Goal: Navigation & Orientation: Find specific page/section

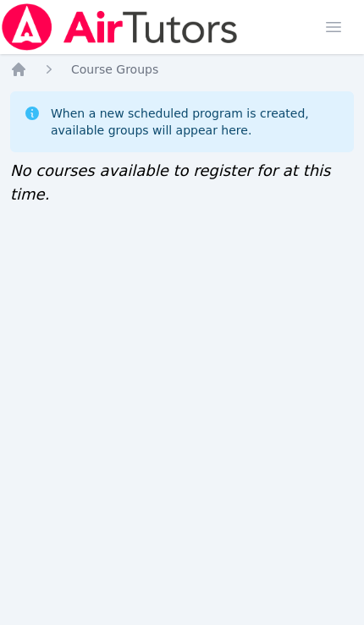
click at [25, 65] on icon "Breadcrumb" at bounding box center [18, 69] width 17 height 17
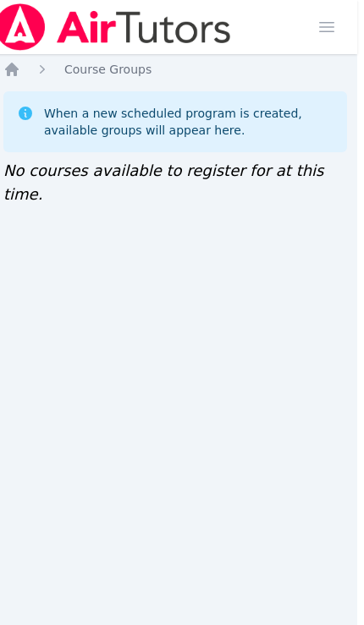
click at [326, 23] on span "button" at bounding box center [326, 26] width 37 height 37
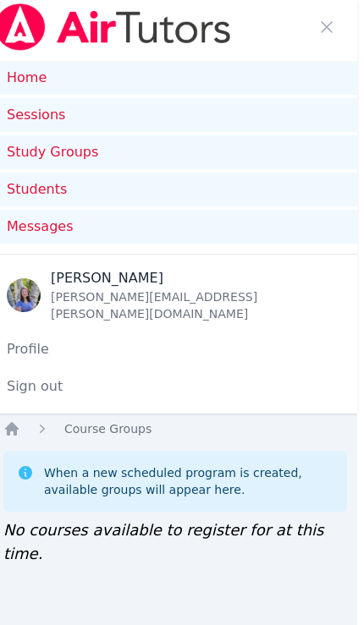
click at [236, 66] on link "Home" at bounding box center [175, 78] width 364 height 34
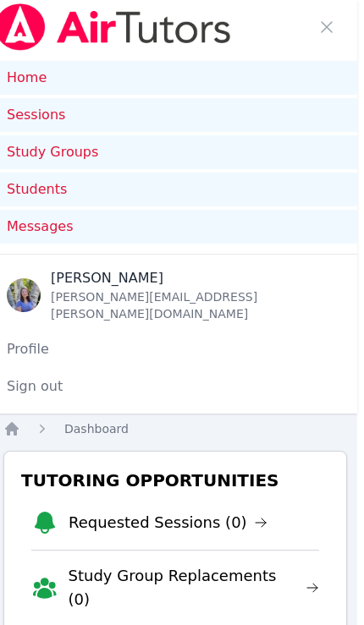
click at [45, 75] on link "Home" at bounding box center [175, 78] width 364 height 34
click at [99, 36] on img at bounding box center [112, 26] width 239 height 47
